Goal: Navigation & Orientation: Go to known website

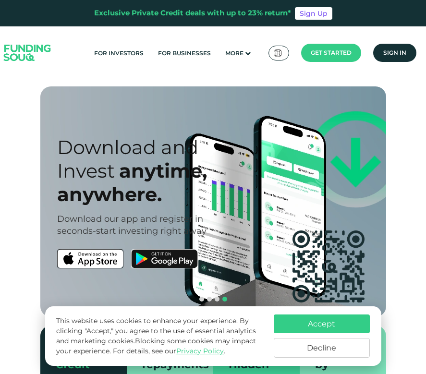
click at [279, 53] on img at bounding box center [278, 53] width 9 height 8
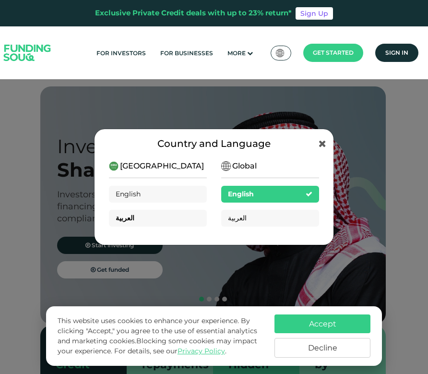
click at [149, 218] on div "العربية" at bounding box center [158, 218] width 98 height 17
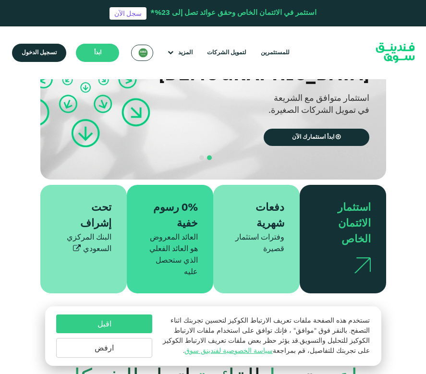
scroll to position [210, 0]
